Goal: Contribute content

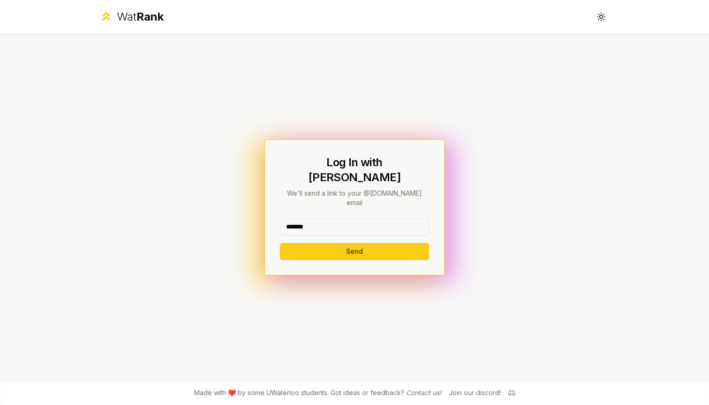
type input "*******"
click at [354, 243] on button "Send" at bounding box center [354, 251] width 149 height 17
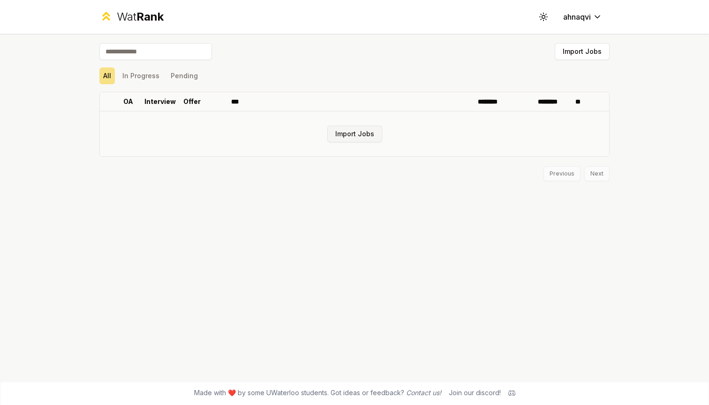
click at [355, 129] on button "Import Jobs" at bounding box center [354, 134] width 55 height 17
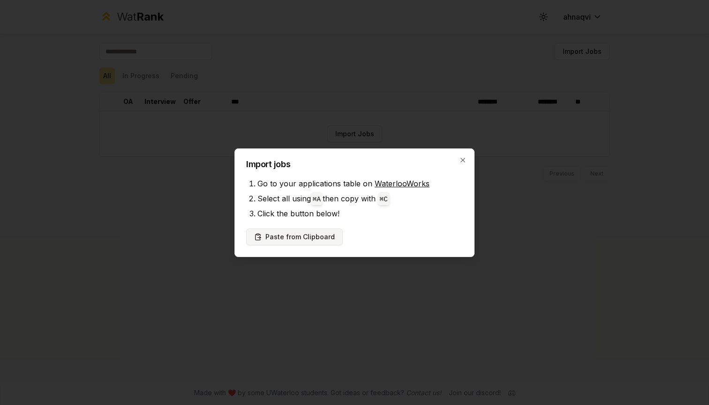
click at [314, 242] on button "Paste from Clipboard" at bounding box center [294, 237] width 97 height 17
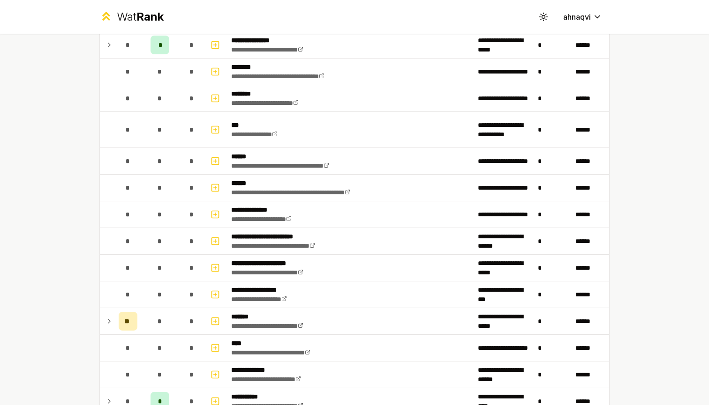
scroll to position [583, 0]
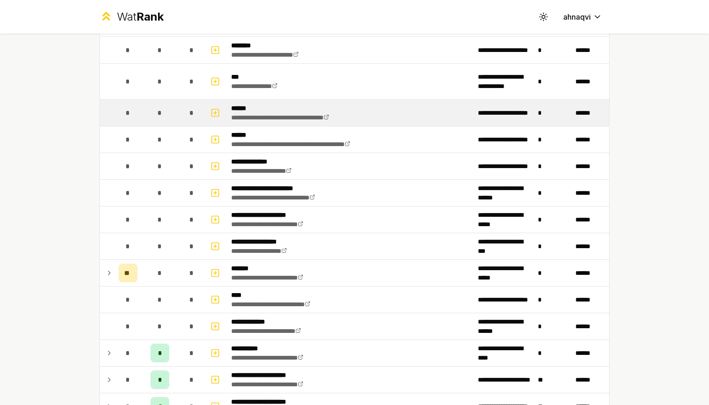
click at [163, 120] on div "*" at bounding box center [159, 113] width 19 height 19
click at [247, 109] on p "******" at bounding box center [293, 108] width 125 height 9
click at [214, 111] on icon "button" at bounding box center [214, 112] width 9 height 11
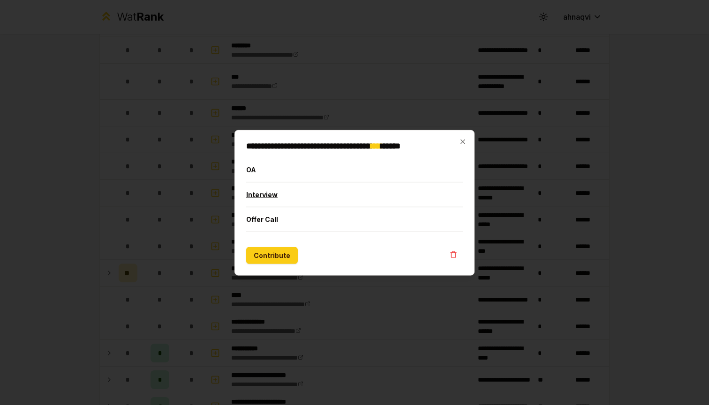
click at [261, 193] on button "Interview" at bounding box center [354, 194] width 217 height 24
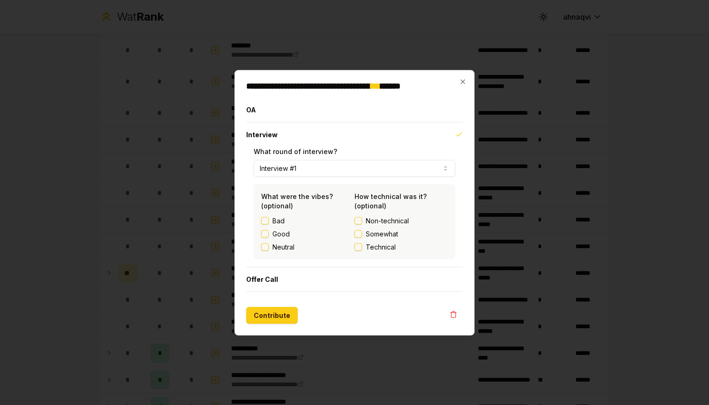
click at [307, 174] on button "Interview #1" at bounding box center [355, 168] width 202 height 17
click at [462, 81] on icon "button" at bounding box center [462, 81] width 4 height 4
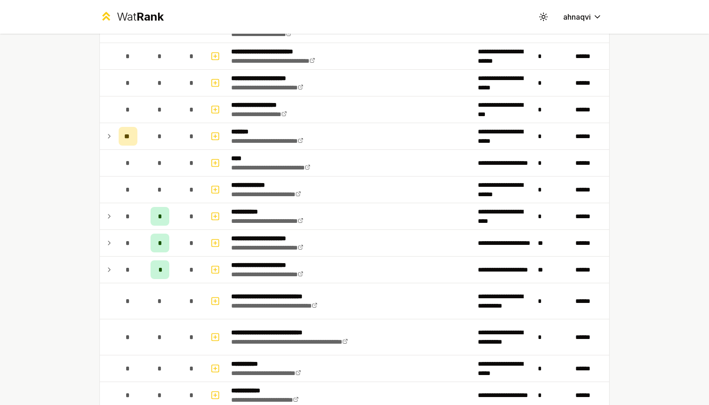
scroll to position [697, 0]
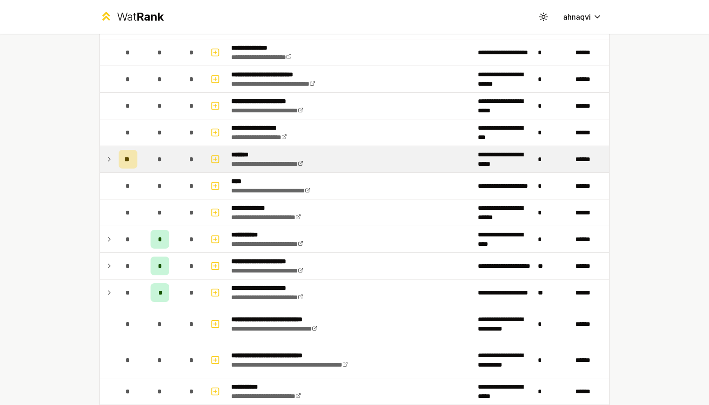
click at [109, 157] on icon at bounding box center [108, 159] width 7 height 11
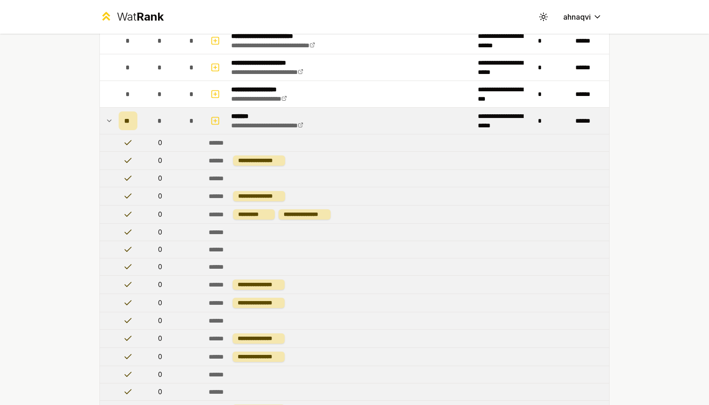
scroll to position [730, 0]
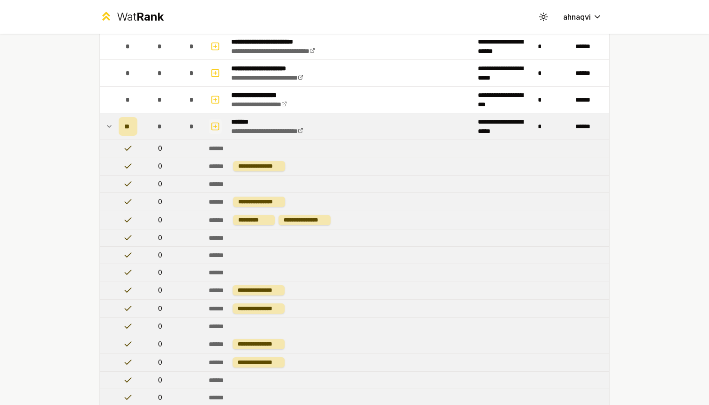
click at [216, 126] on icon "button" at bounding box center [214, 126] width 9 height 11
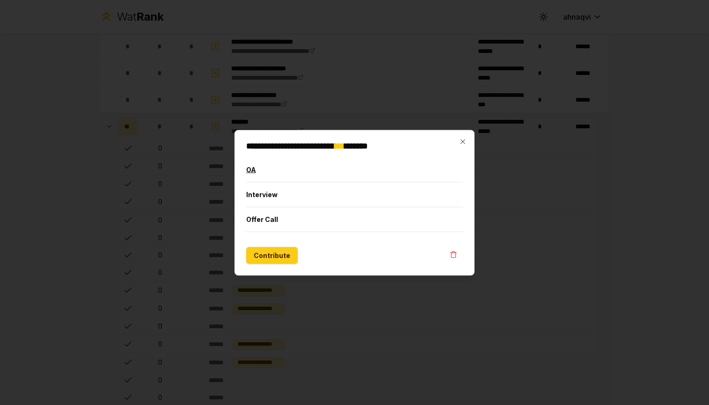
click at [267, 167] on button "OA" at bounding box center [354, 169] width 217 height 24
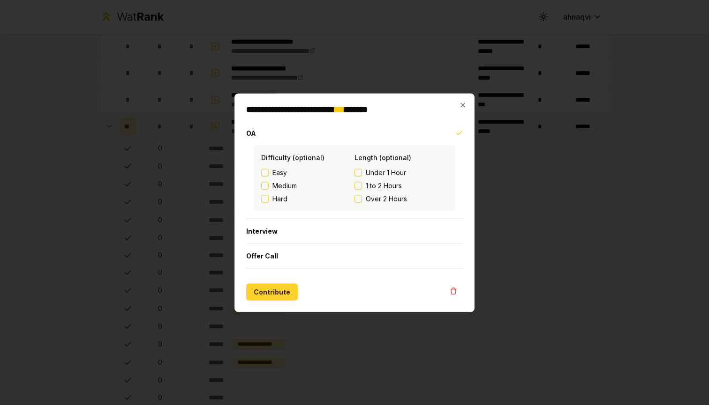
click at [283, 292] on button "Contribute" at bounding box center [272, 292] width 52 height 17
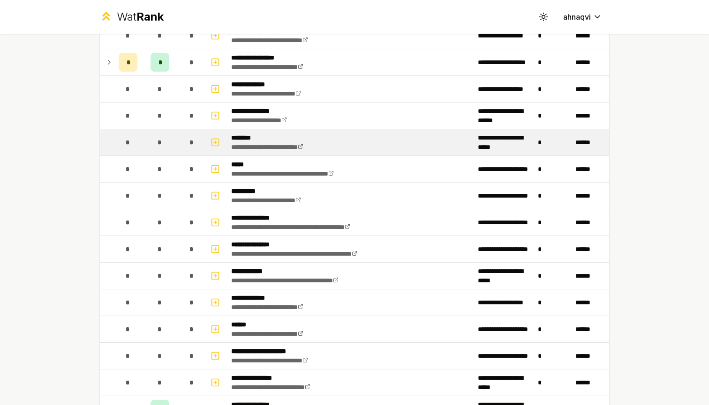
scroll to position [203, 0]
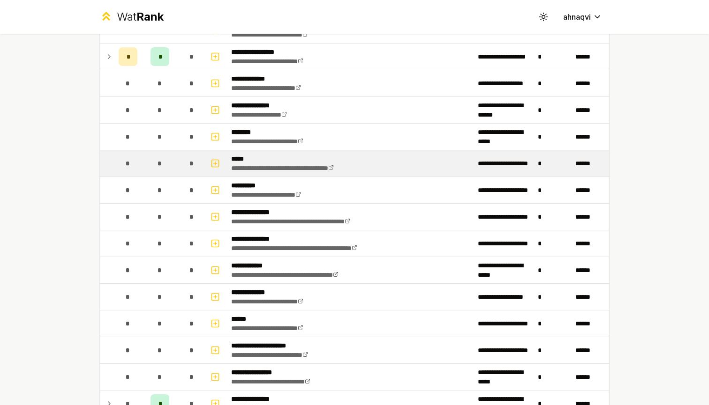
click at [390, 159] on td "**********" at bounding box center [350, 163] width 247 height 26
click at [215, 159] on icon "button" at bounding box center [214, 163] width 9 height 11
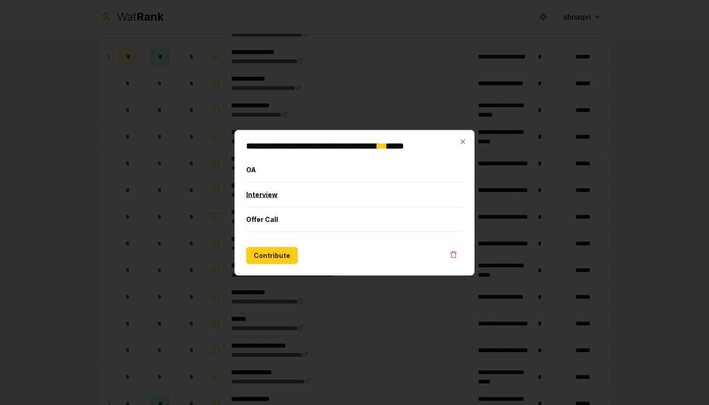
click at [255, 194] on button "Interview" at bounding box center [354, 194] width 217 height 24
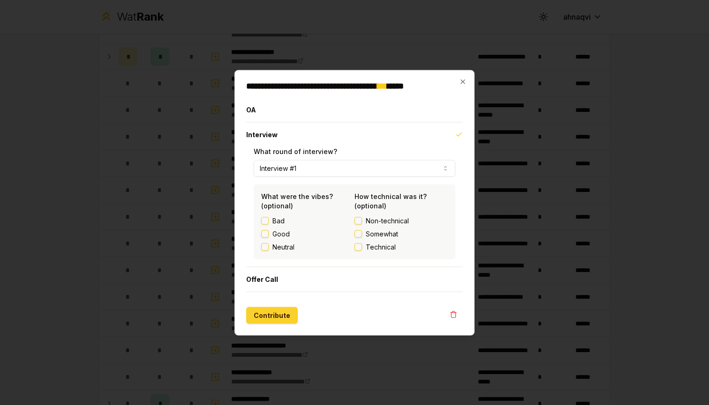
click at [270, 314] on button "Contribute" at bounding box center [272, 315] width 52 height 17
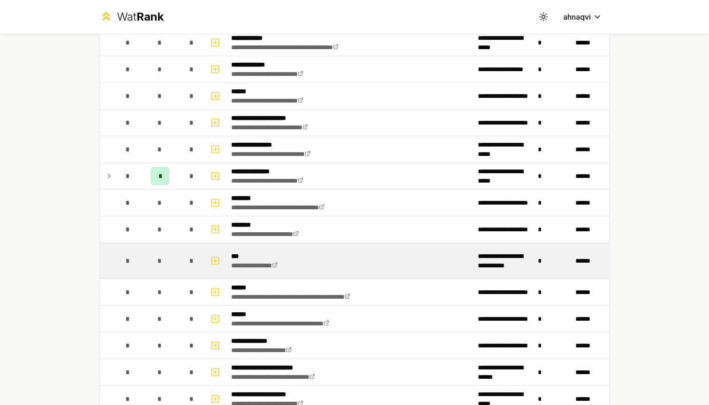
scroll to position [472, 0]
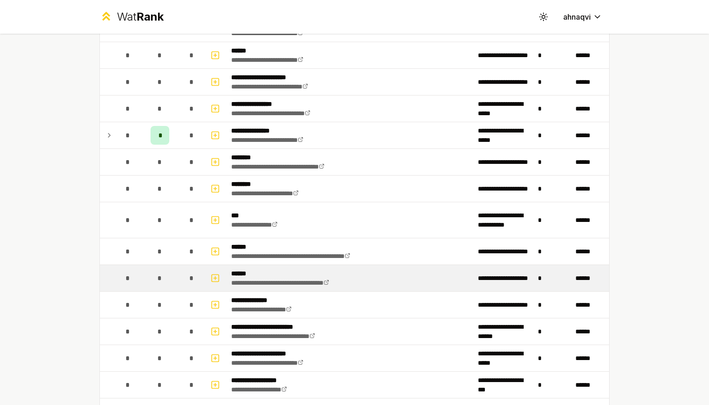
click at [403, 279] on td "**********" at bounding box center [350, 278] width 247 height 26
click at [251, 277] on p "******" at bounding box center [293, 273] width 125 height 9
click at [220, 279] on button "button" at bounding box center [215, 278] width 13 height 15
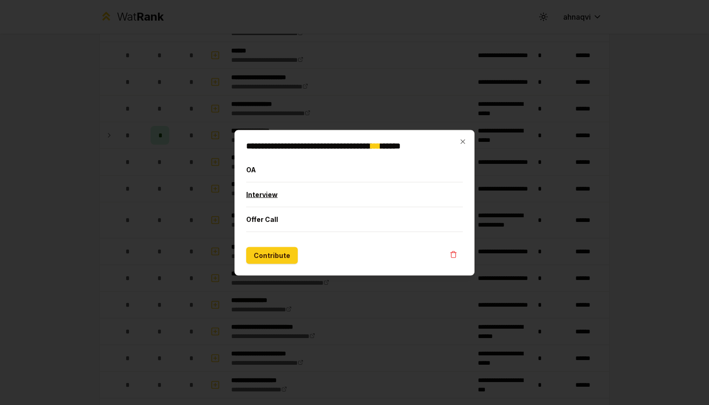
click at [305, 190] on button "Interview" at bounding box center [354, 194] width 217 height 24
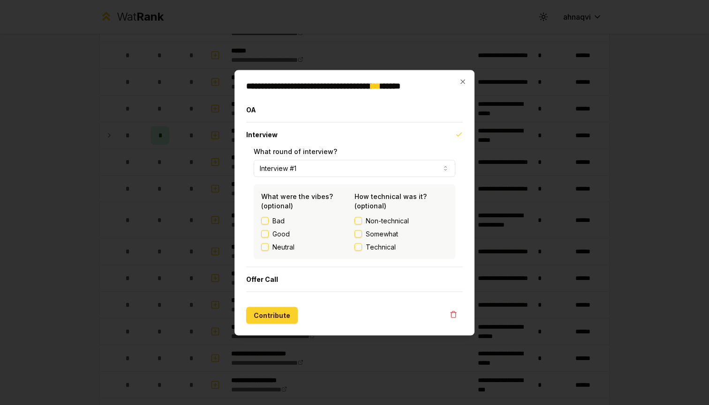
click at [275, 318] on button "Contribute" at bounding box center [272, 315] width 52 height 17
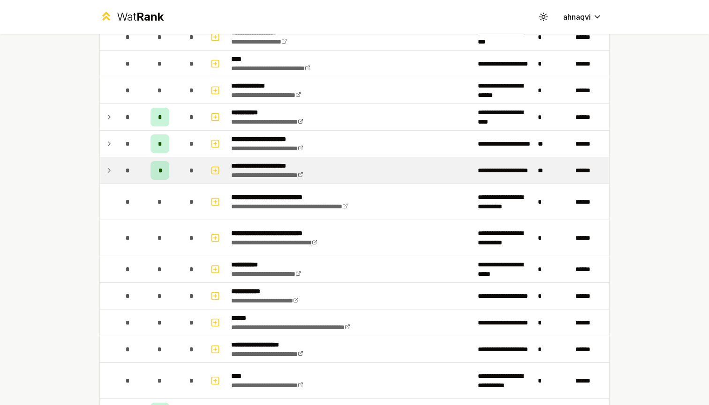
scroll to position [831, 0]
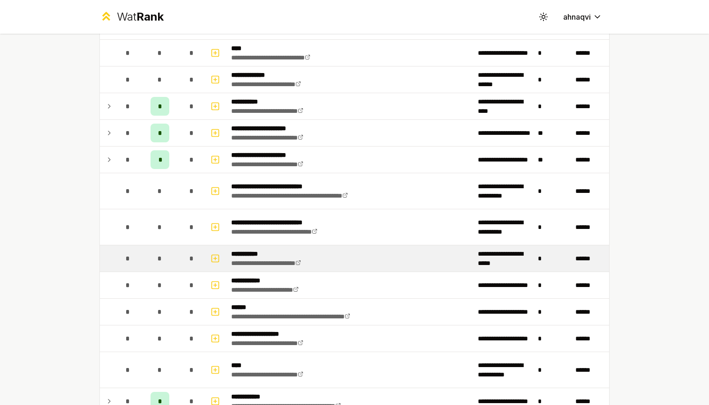
click at [370, 261] on td "**********" at bounding box center [350, 259] width 247 height 26
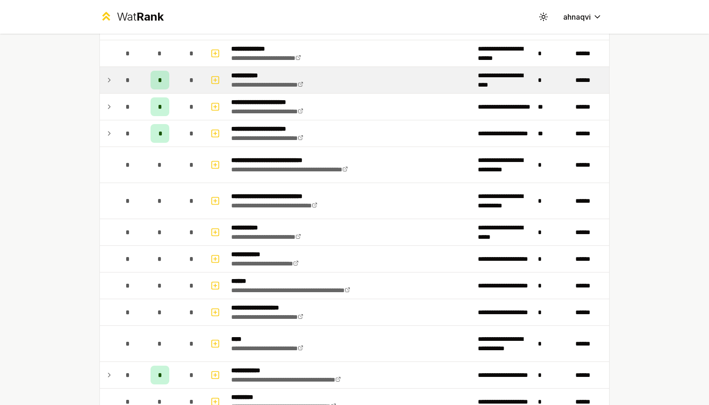
scroll to position [926, 0]
